Goal: Browse casually

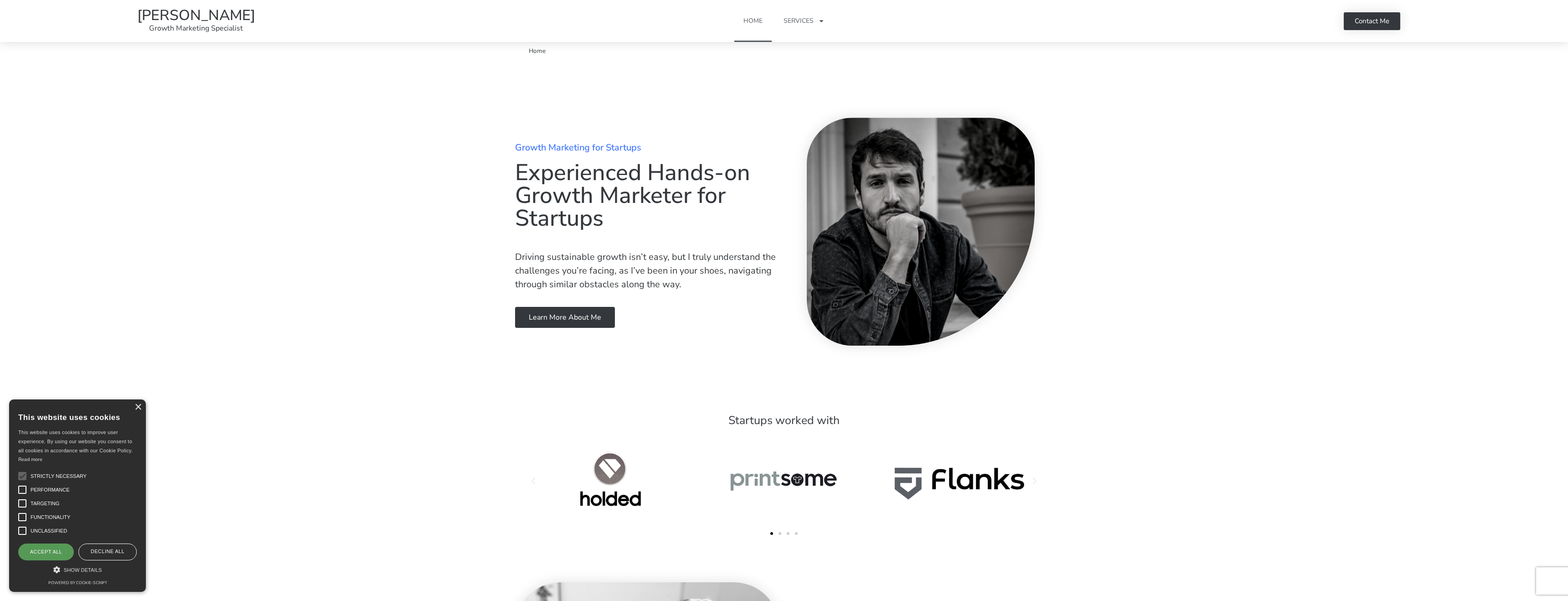
click at [36, 553] on div "Accept all" at bounding box center [46, 552] width 55 height 16
checkbox input "true"
